Goal: Information Seeking & Learning: Learn about a topic

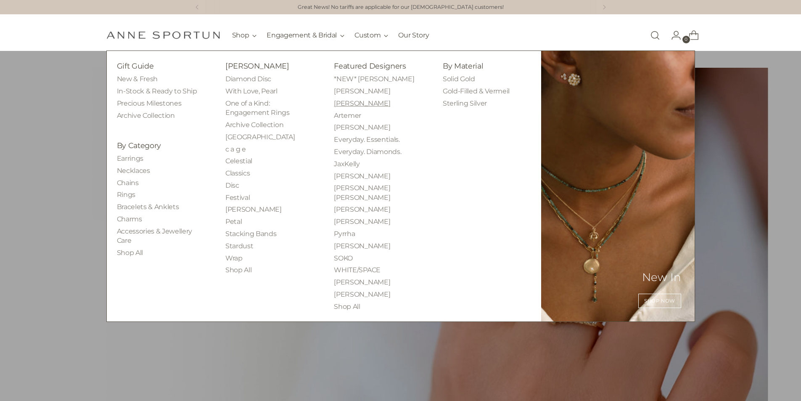
click at [356, 104] on link "[PERSON_NAME]" at bounding box center [362, 103] width 56 height 8
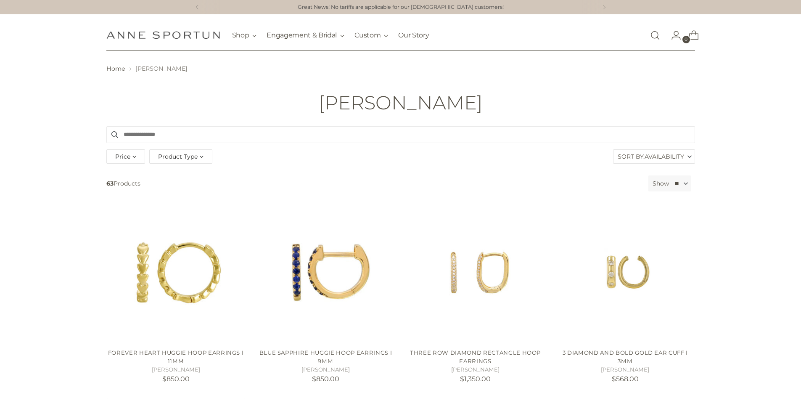
click at [164, 155] on span "Product Type" at bounding box center [178, 156] width 40 height 9
click at [180, 215] on span "Necklace" at bounding box center [178, 214] width 27 height 7
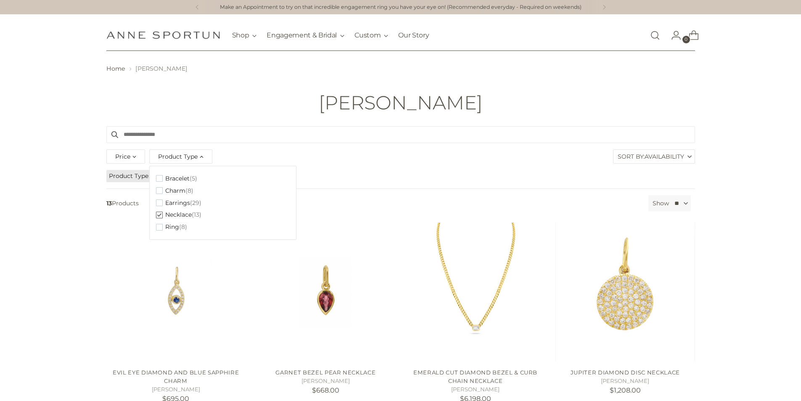
click at [495, 148] on div "Price *** - **** Product Type Clear Bracelet (5) Charm (8) Earrings (29) Neckla…" at bounding box center [400, 157] width 593 height 21
click at [457, 128] on input "Search products" at bounding box center [400, 134] width 589 height 17
click at [148, 31] on img "Anne Sportun Fine Jewellery" at bounding box center [163, 35] width 114 height 8
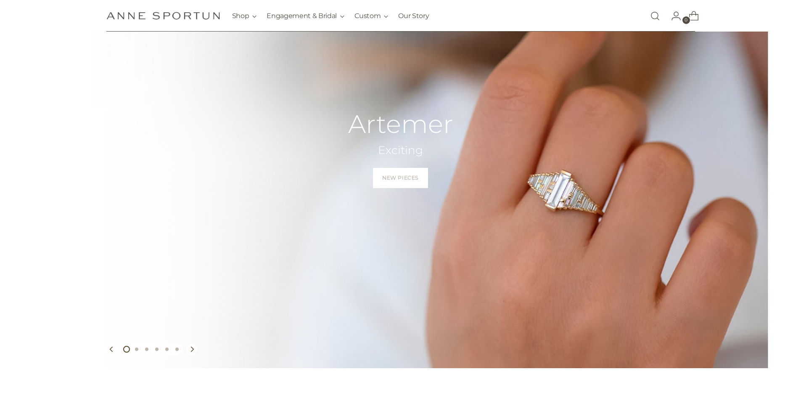
scroll to position [111, 0]
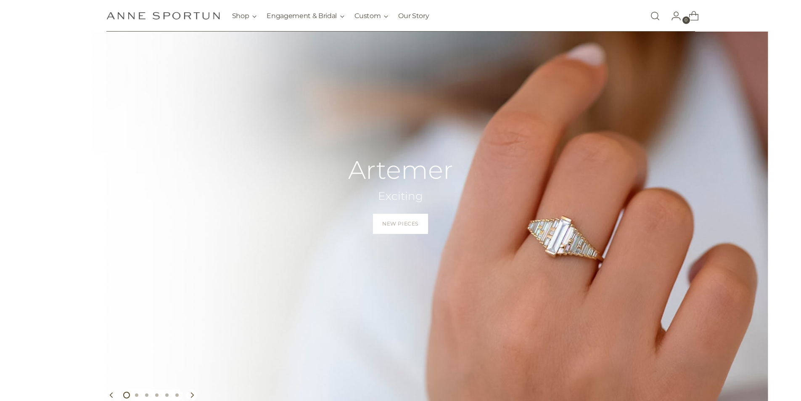
scroll to position [76, 0]
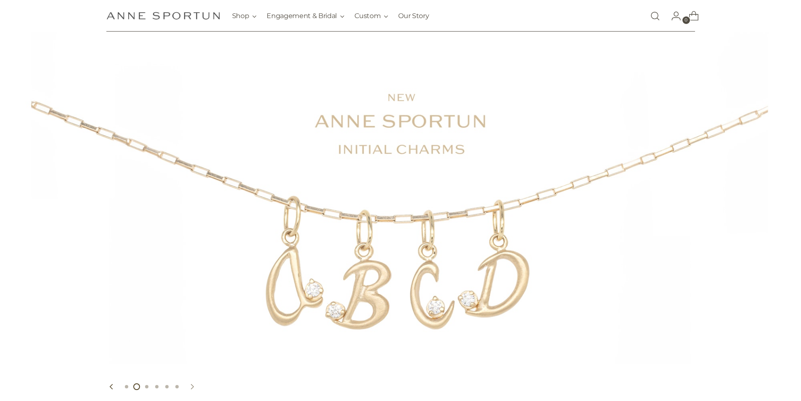
click at [193, 386] on icon "Move to next carousel slide" at bounding box center [192, 386] width 3 height 5
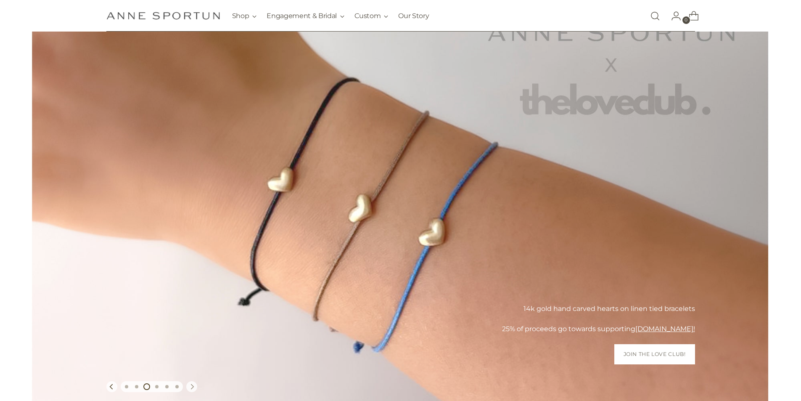
click at [193, 386] on icon "Move to next carousel slide" at bounding box center [192, 386] width 3 height 5
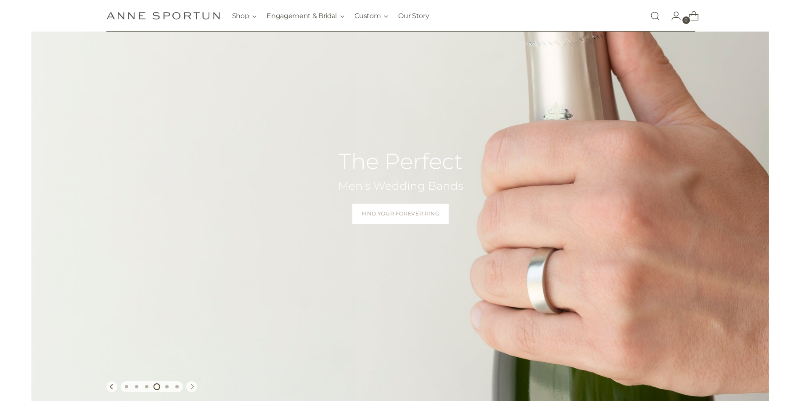
click at [193, 386] on icon "Move to next carousel slide" at bounding box center [192, 386] width 3 height 5
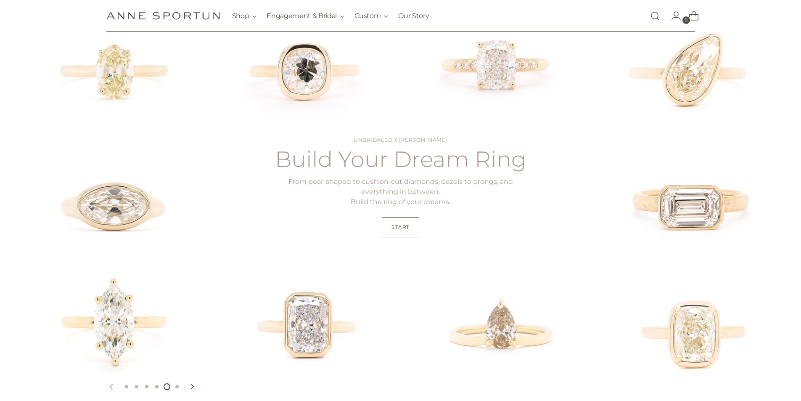
click at [112, 388] on icon "Move to previous carousel slide" at bounding box center [111, 386] width 3 height 5
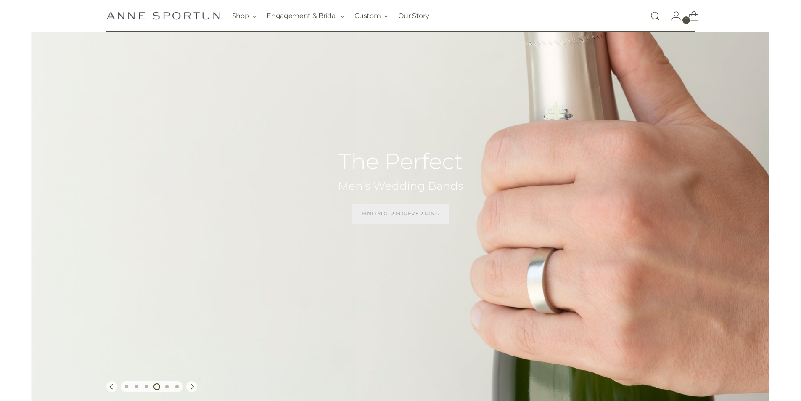
click at [406, 218] on link "Find Your Forever Ring" at bounding box center [401, 214] width 97 height 20
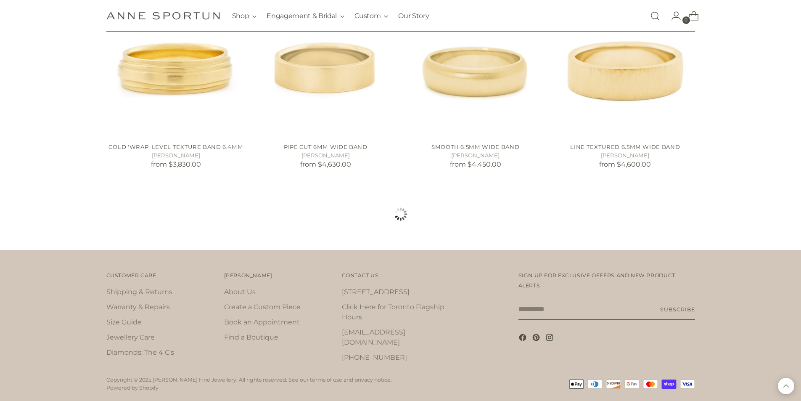
scroll to position [794, 0]
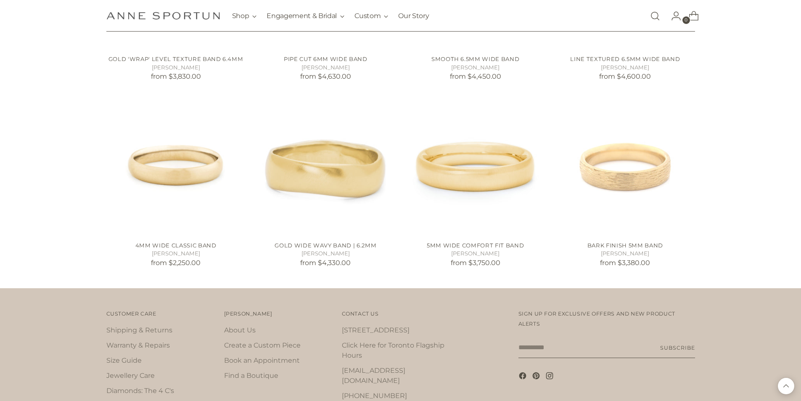
scroll to position [920, 0]
